Goal: Navigation & Orientation: Go to known website

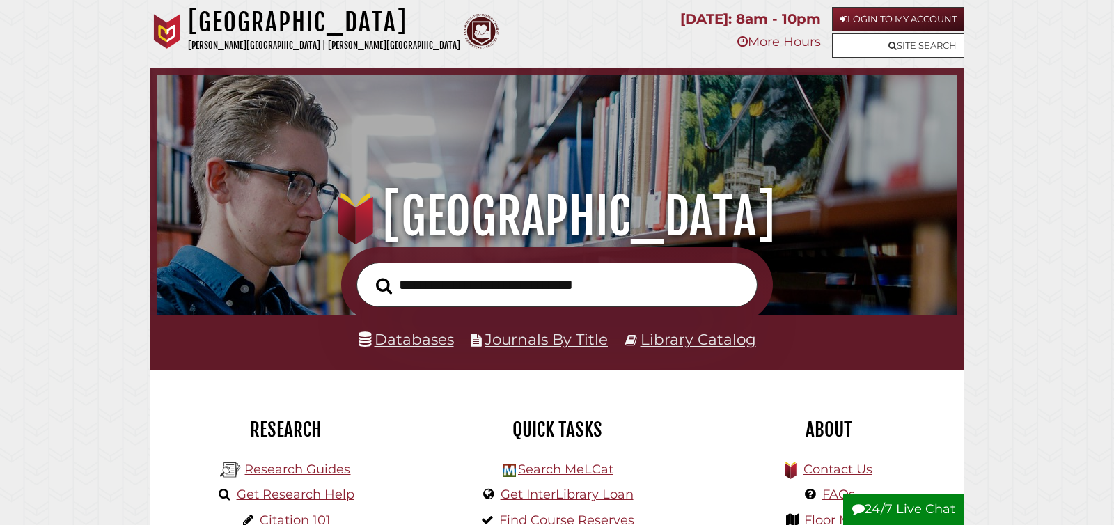
scroll to position [265, 794]
